Goal: Transaction & Acquisition: Book appointment/travel/reservation

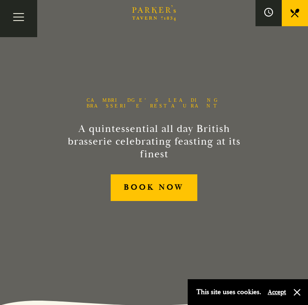
click at [169, 185] on link "BOOK NOW" at bounding box center [154, 188] width 86 height 27
click at [26, 22] on button "Toggle navigation" at bounding box center [18, 18] width 37 height 37
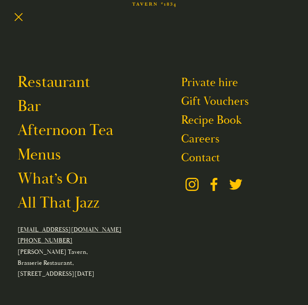
click at [66, 82] on link "Restaurant" at bounding box center [53, 82] width 73 height 19
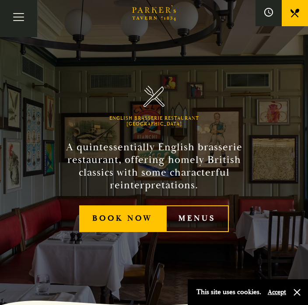
click at [294, 12] on icon at bounding box center [294, 13] width 9 height 9
click at [21, 21] on button "Toggle navigation" at bounding box center [18, 18] width 37 height 37
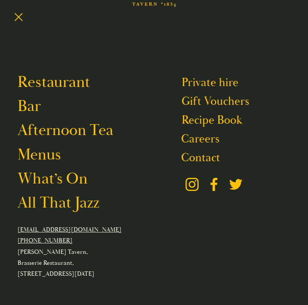
click at [46, 162] on link "Menus" at bounding box center [38, 154] width 43 height 19
click at [52, 159] on link "Menus" at bounding box center [38, 154] width 43 height 19
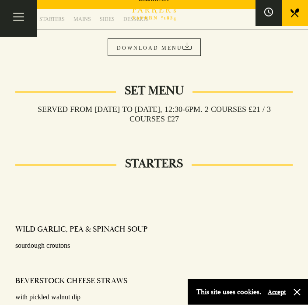
scroll to position [174, 0]
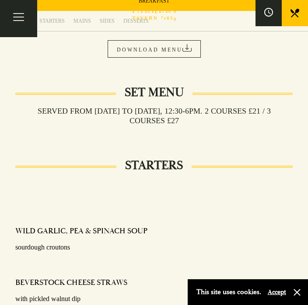
click at [14, 17] on button "Toggle navigation" at bounding box center [18, 18] width 37 height 37
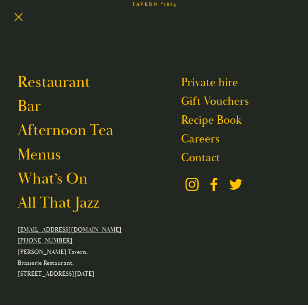
click at [50, 160] on link "Menus" at bounding box center [38, 154] width 43 height 19
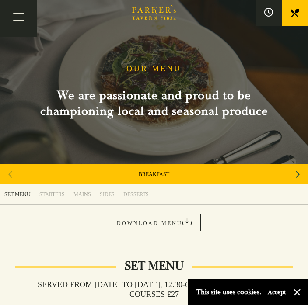
click at [20, 18] on button "Toggle navigation" at bounding box center [18, 18] width 37 height 37
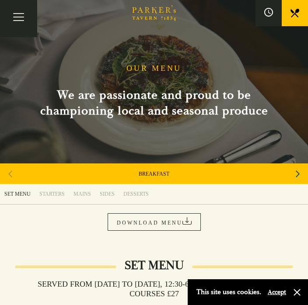
click at [300, 295] on button "button" at bounding box center [297, 292] width 9 height 9
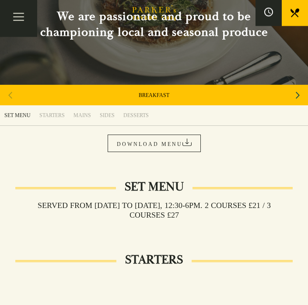
scroll to position [0, 0]
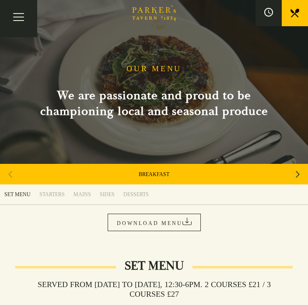
click at [306, 14] on link at bounding box center [295, 13] width 26 height 26
click at [19, 12] on button "Toggle navigation" at bounding box center [18, 18] width 37 height 37
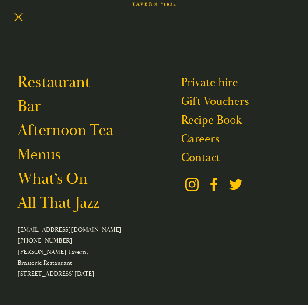
click at [68, 91] on link "Restaurant" at bounding box center [53, 82] width 73 height 19
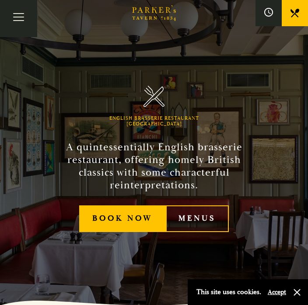
click at [206, 223] on link "Menus" at bounding box center [197, 219] width 63 height 27
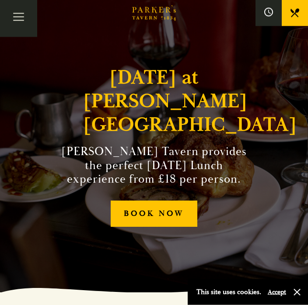
scroll to position [16, 0]
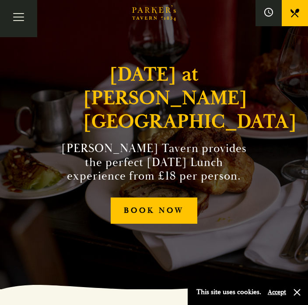
click at [195, 223] on link "BOOK NOW" at bounding box center [154, 211] width 86 height 27
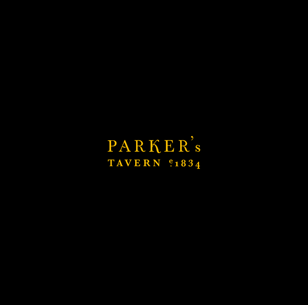
scroll to position [106, 0]
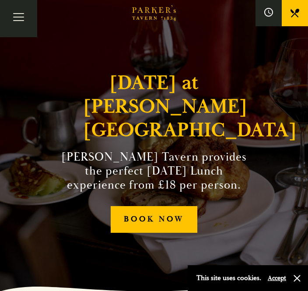
click at [298, 14] on icon at bounding box center [294, 13] width 9 height 9
click at [20, 17] on button "Toggle navigation" at bounding box center [18, 18] width 37 height 37
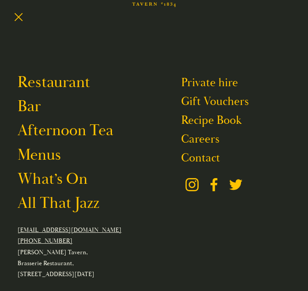
click at [74, 83] on link "Restaurant" at bounding box center [53, 82] width 73 height 19
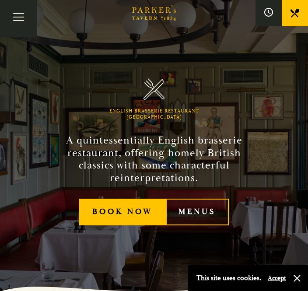
click at [207, 215] on link "Menus" at bounding box center [197, 212] width 63 height 27
click at [17, 21] on button "Toggle navigation" at bounding box center [18, 18] width 37 height 37
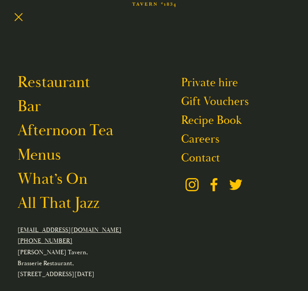
click at [44, 164] on link "Menus" at bounding box center [38, 154] width 43 height 19
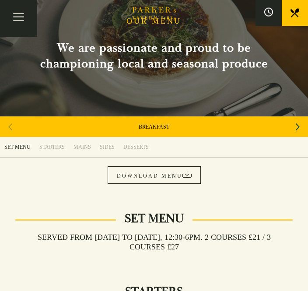
scroll to position [46, 0]
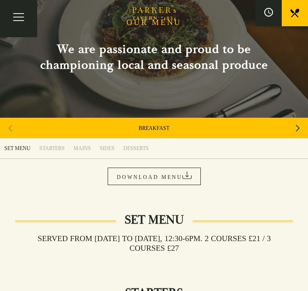
click at [301, 121] on div "Next slide" at bounding box center [298, 128] width 12 height 19
click at [305, 120] on div "AFTERNOON TEA" at bounding box center [154, 128] width 308 height 21
click at [303, 123] on div "Next slide" at bounding box center [298, 128] width 12 height 19
click at [301, 121] on div "Next slide" at bounding box center [298, 128] width 12 height 19
click at [161, 128] on link "[DATE] ROAST" at bounding box center [154, 128] width 36 height 7
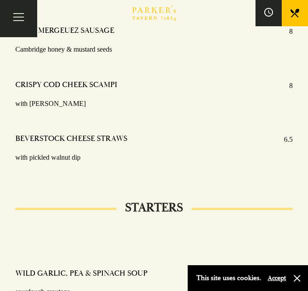
scroll to position [801, 0]
